Goal: Task Accomplishment & Management: Manage account settings

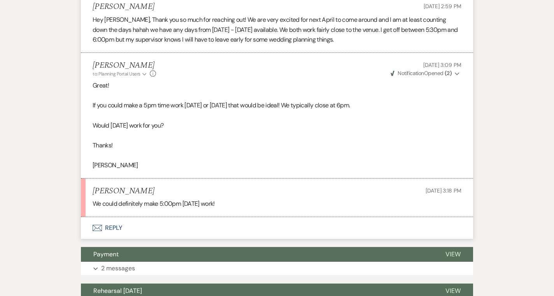
scroll to position [488, 0]
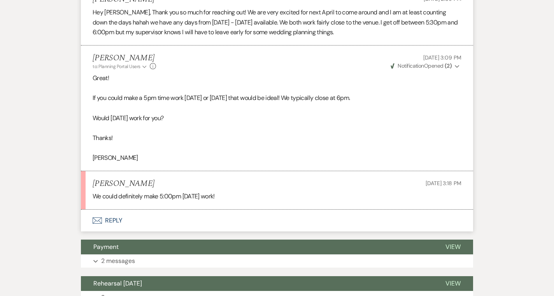
click at [149, 224] on button "Envelope Reply" at bounding box center [277, 221] width 392 height 22
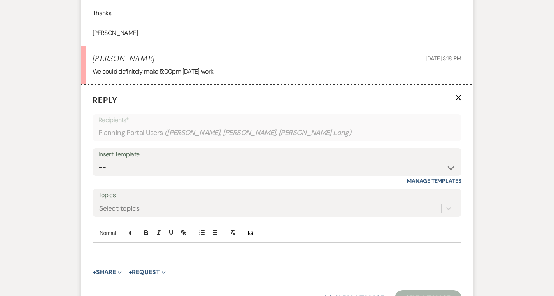
scroll to position [612, 0]
click at [154, 252] on p at bounding box center [277, 252] width 356 height 9
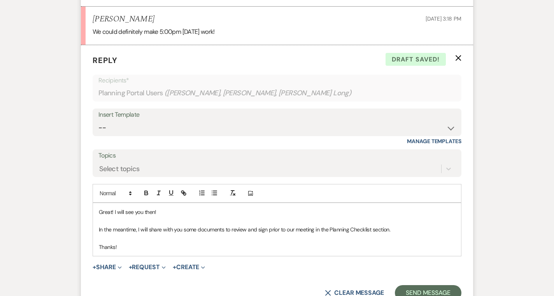
scroll to position [660, 0]
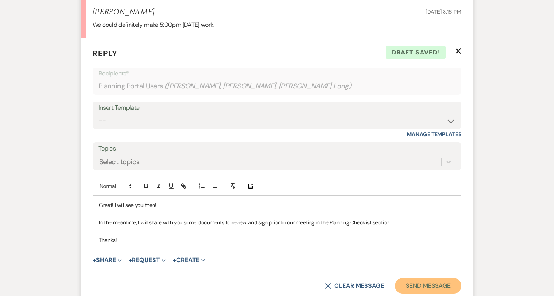
click at [438, 286] on button "Send Message" at bounding box center [428, 286] width 67 height 16
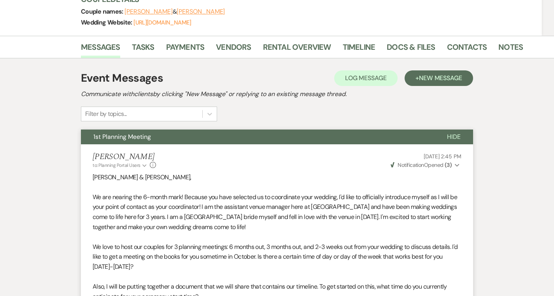
scroll to position [0, 0]
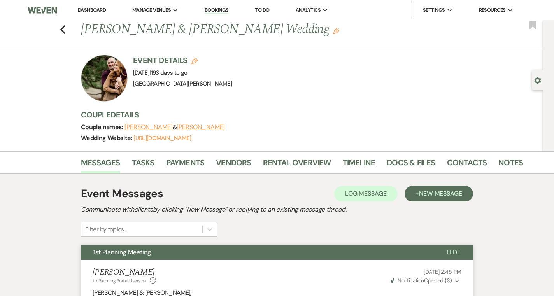
click at [538, 81] on icon "Gear" at bounding box center [537, 80] width 7 height 7
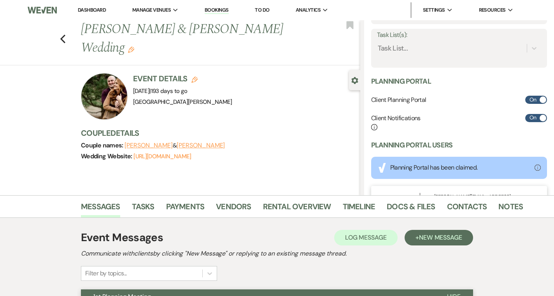
scroll to position [164, 0]
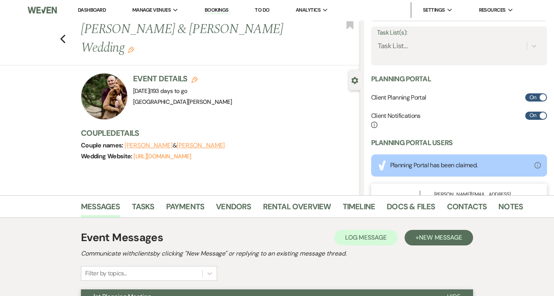
click at [421, 55] on div "Task List(s): Task List..." at bounding box center [459, 45] width 176 height 39
click at [400, 53] on div "Task List(s): Task List..." at bounding box center [459, 45] width 176 height 39
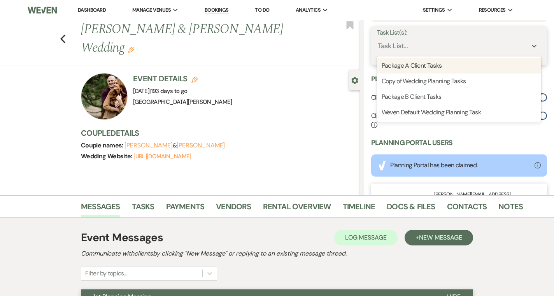
click at [400, 44] on div "Task List..." at bounding box center [393, 46] width 30 height 11
click at [403, 67] on div "Package A Client Tasks" at bounding box center [459, 66] width 164 height 16
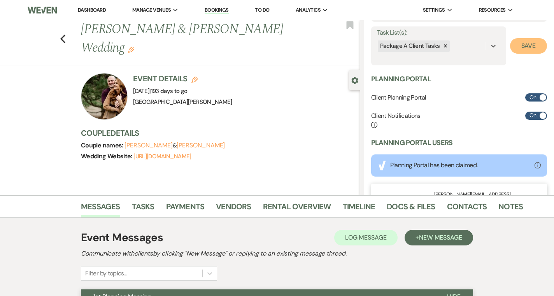
click at [533, 50] on button "Save" at bounding box center [528, 46] width 37 height 16
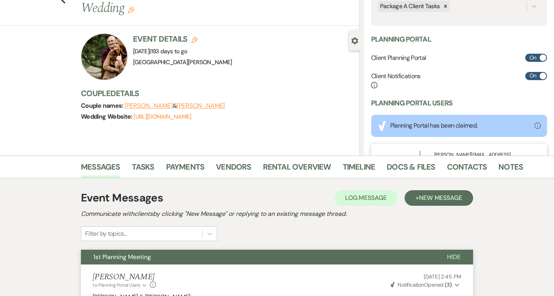
scroll to position [42, 0]
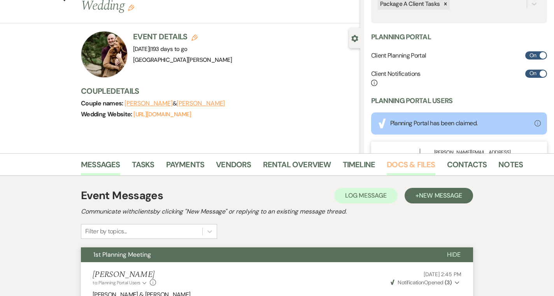
click at [414, 167] on link "Docs & Files" at bounding box center [411, 166] width 48 height 17
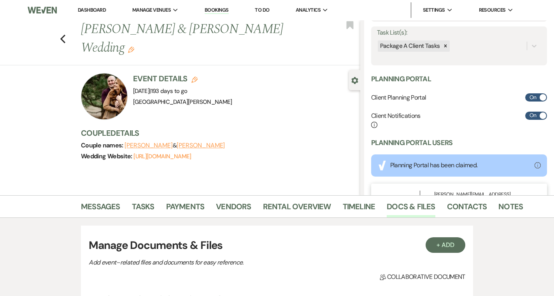
click at [96, 6] on li "Dashboard" at bounding box center [92, 10] width 36 height 16
click at [97, 11] on link "Dashboard" at bounding box center [92, 10] width 28 height 7
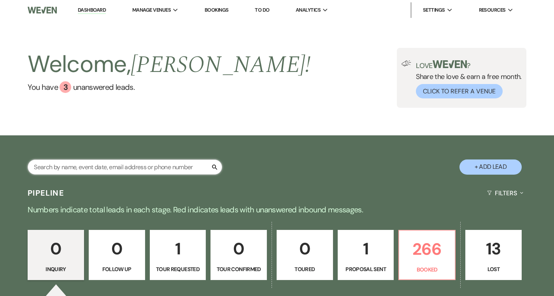
click at [151, 167] on input "text" at bounding box center [125, 167] width 195 height 15
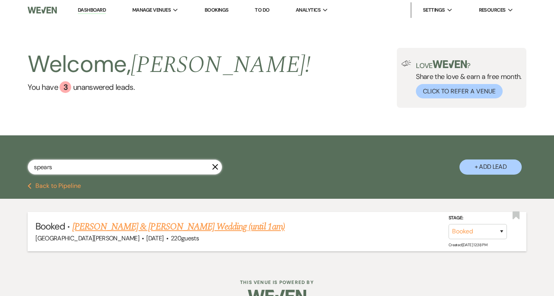
type input "spears"
click at [99, 228] on link "[PERSON_NAME] & [PERSON_NAME] Wedding (until 1am)" at bounding box center [178, 227] width 212 height 14
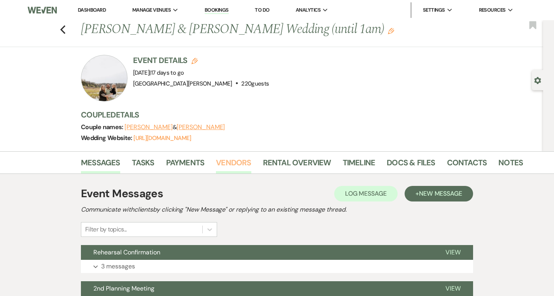
click at [235, 165] on link "Vendors" at bounding box center [233, 164] width 35 height 17
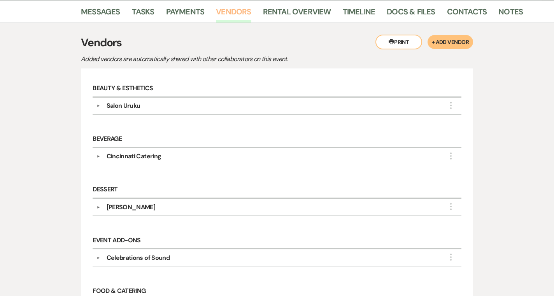
scroll to position [152, 0]
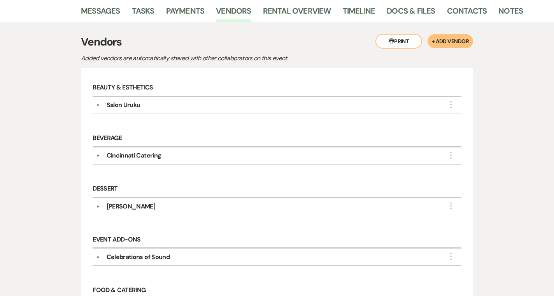
click at [151, 156] on div "Cincinnati Catering" at bounding box center [134, 155] width 55 height 9
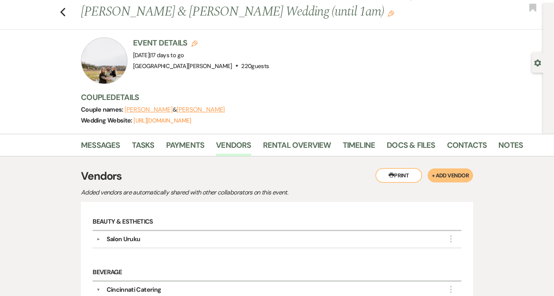
scroll to position [17, 0]
click at [148, 150] on link "Tasks" at bounding box center [143, 147] width 23 height 17
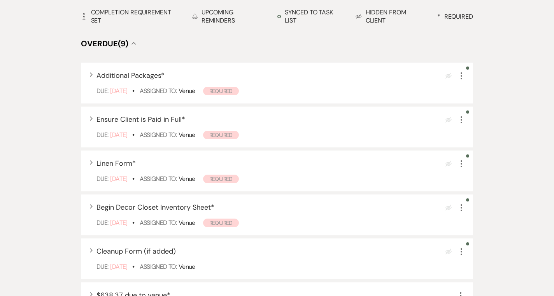
scroll to position [238, 0]
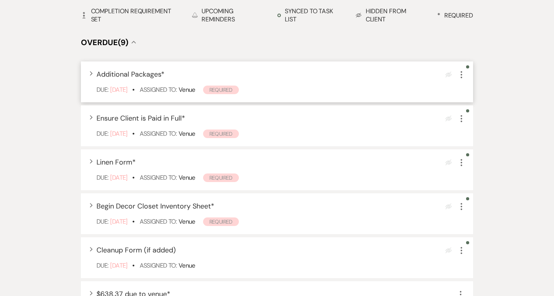
click at [462, 75] on icon "More" at bounding box center [461, 74] width 9 height 9
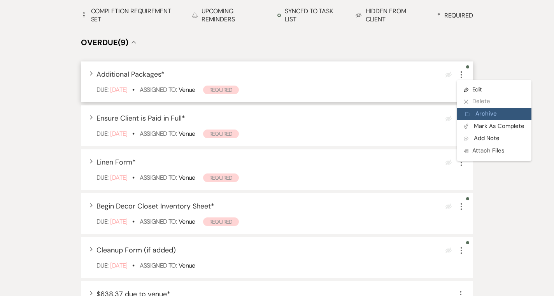
click at [494, 118] on button "Archive Archive" at bounding box center [494, 114] width 75 height 12
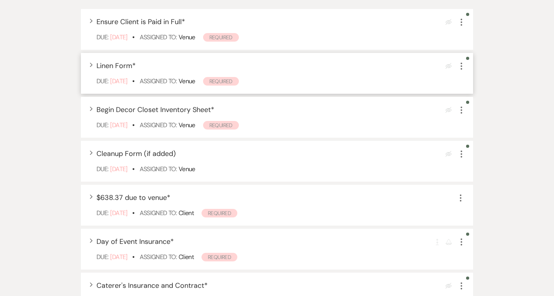
scroll to position [303, 0]
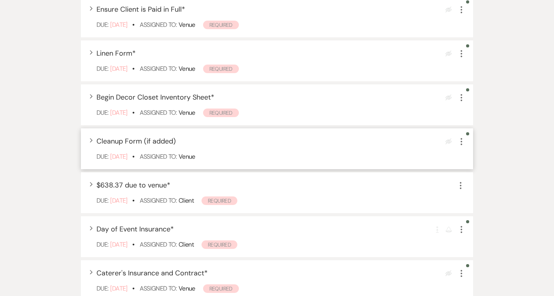
click at [461, 142] on use "button" at bounding box center [462, 141] width 2 height 7
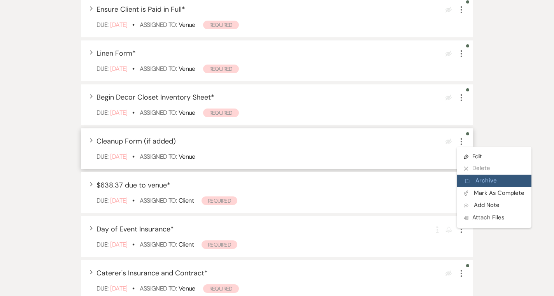
click at [506, 182] on button "Archive Archive" at bounding box center [494, 181] width 75 height 12
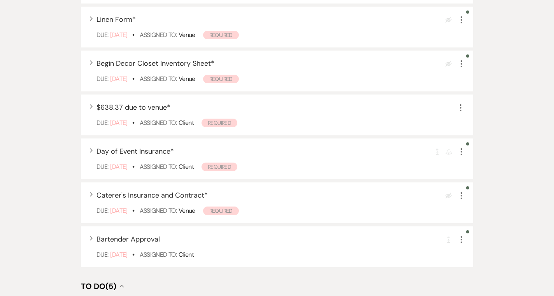
scroll to position [339, 0]
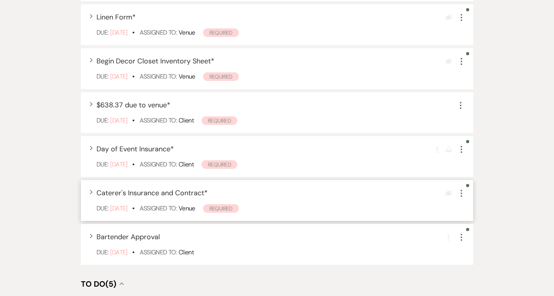
click at [462, 194] on icon "More" at bounding box center [461, 193] width 9 height 9
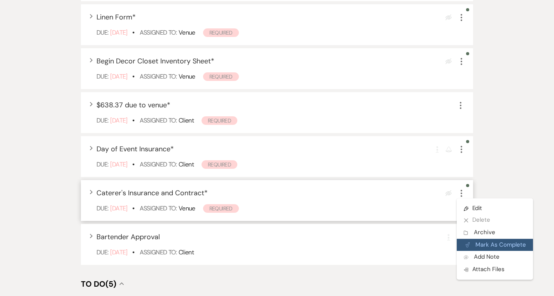
click at [488, 249] on button "Plan Portal Link Mark As Complete" at bounding box center [495, 245] width 76 height 12
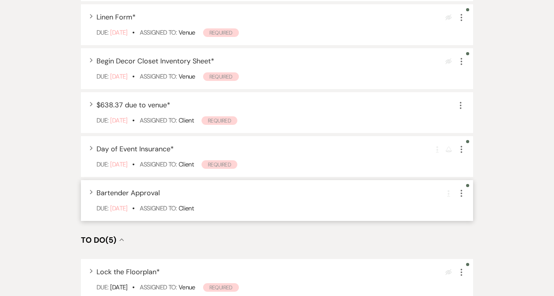
click at [463, 196] on icon "More" at bounding box center [461, 193] width 9 height 9
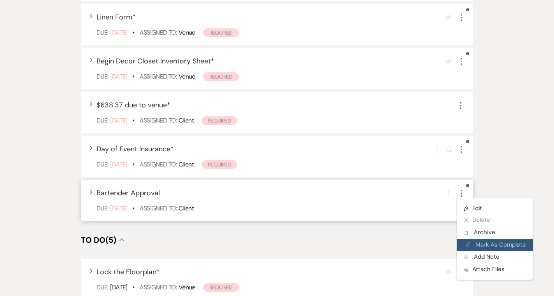
click at [486, 246] on button "Plan Portal Link Mark As Complete" at bounding box center [495, 245] width 76 height 12
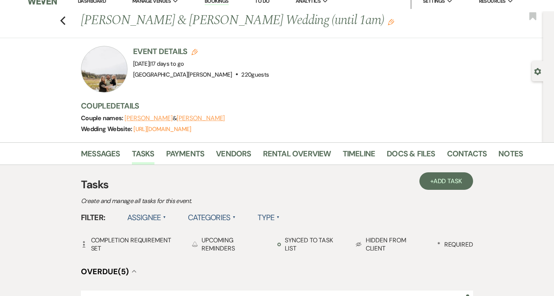
scroll to position [0, 0]
